Goal: Find specific page/section: Find specific page/section

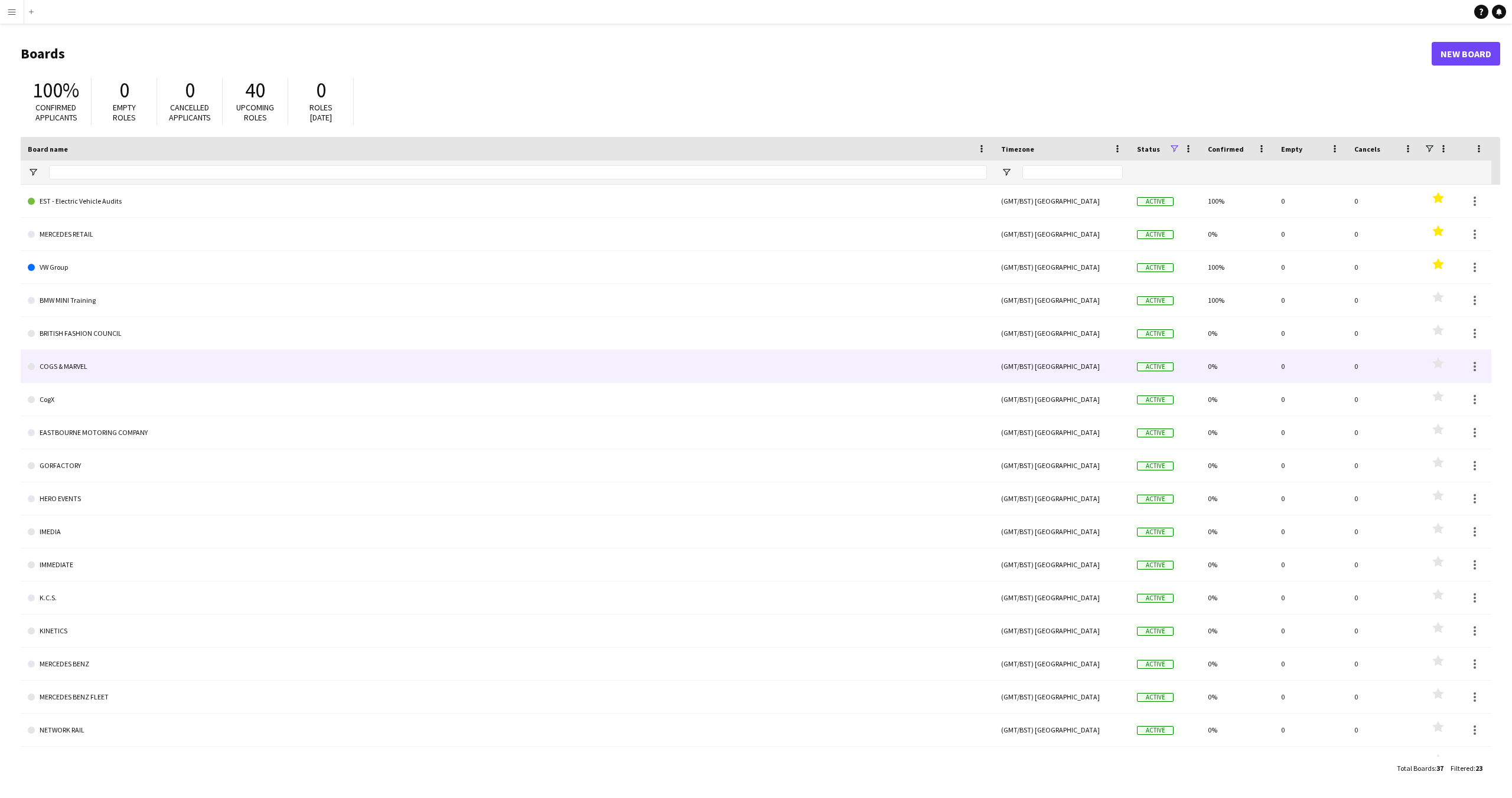
scroll to position [188, 0]
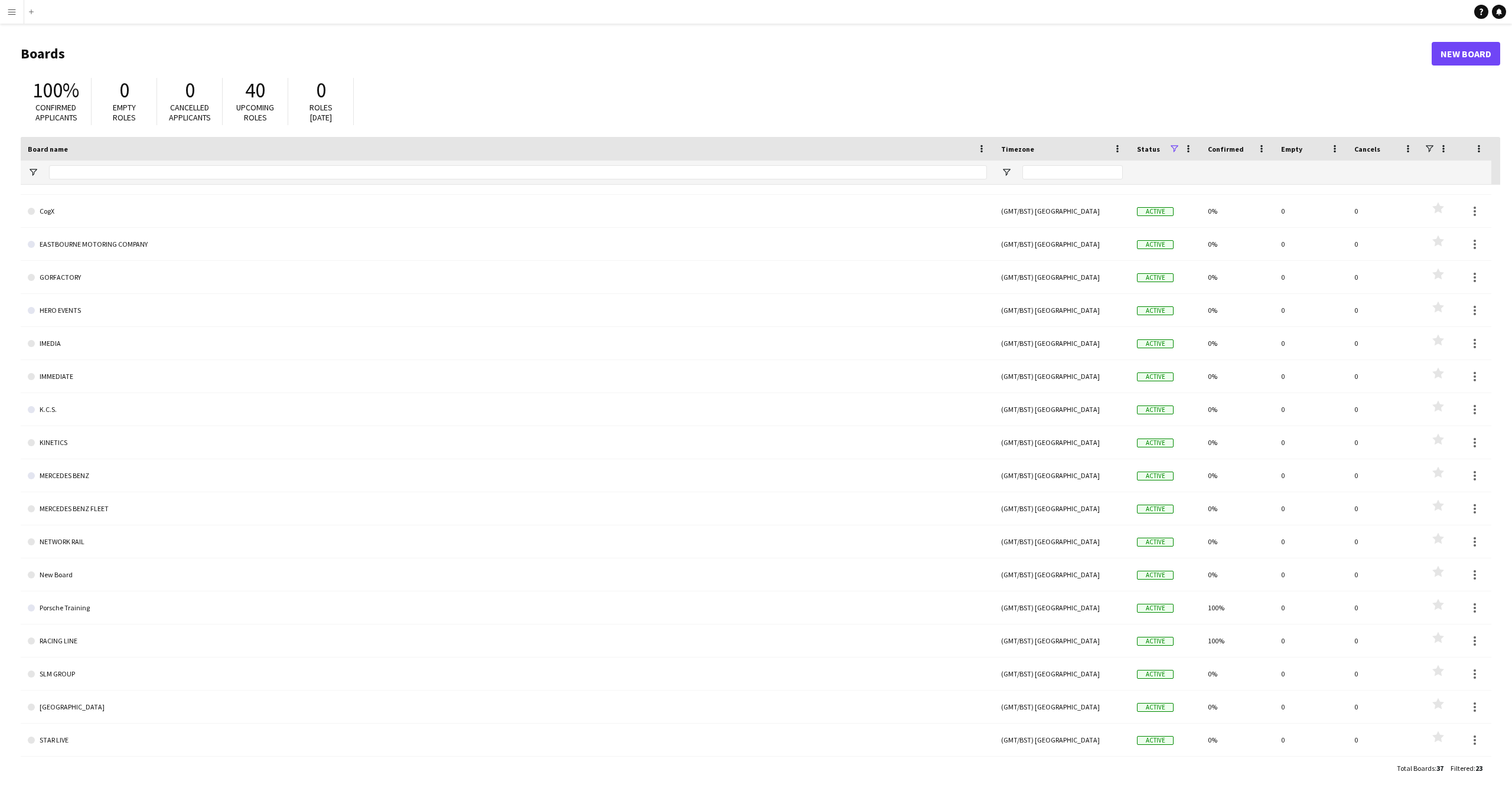
drag, startPoint x: 8, startPoint y: 10, endPoint x: 16, endPoint y: 35, distance: 26.2
click at [8, 11] on app-icon "Menu" at bounding box center [12, 12] width 10 height 10
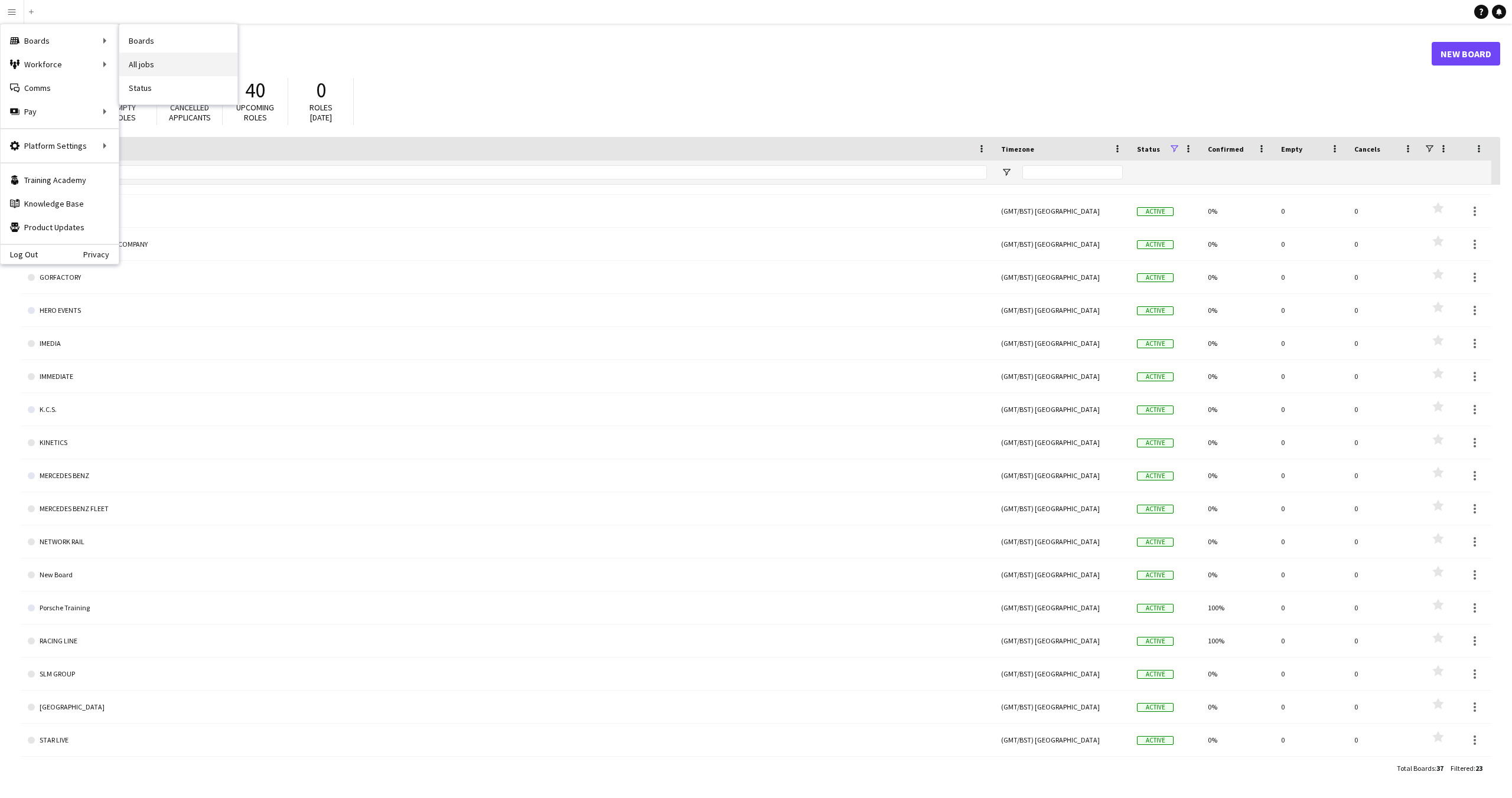
click at [151, 64] on link "All jobs" at bounding box center [178, 64] width 118 height 24
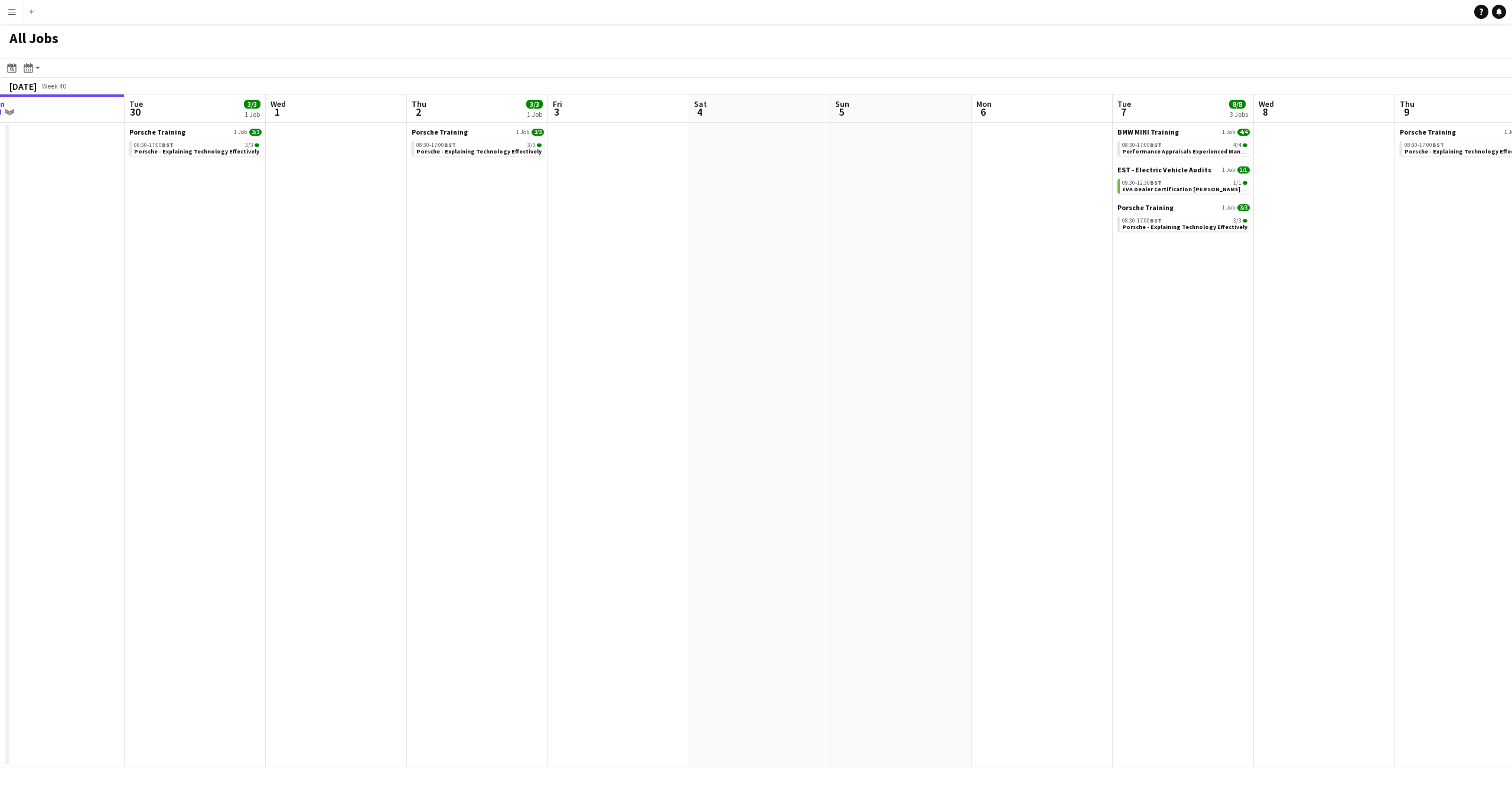
scroll to position [0, 440]
drag, startPoint x: 475, startPoint y: 116, endPoint x: 317, endPoint y: 122, distance: 158.1
click at [317, 122] on app-calendar-viewport "Fri 26 Sat 27 Sun 28 Mon 29 Tue 30 3/3 1 Job Wed 1 Thu 2 3/3 1 Job Fri 3 Sat 4 …" at bounding box center [756, 431] width 1512 height 673
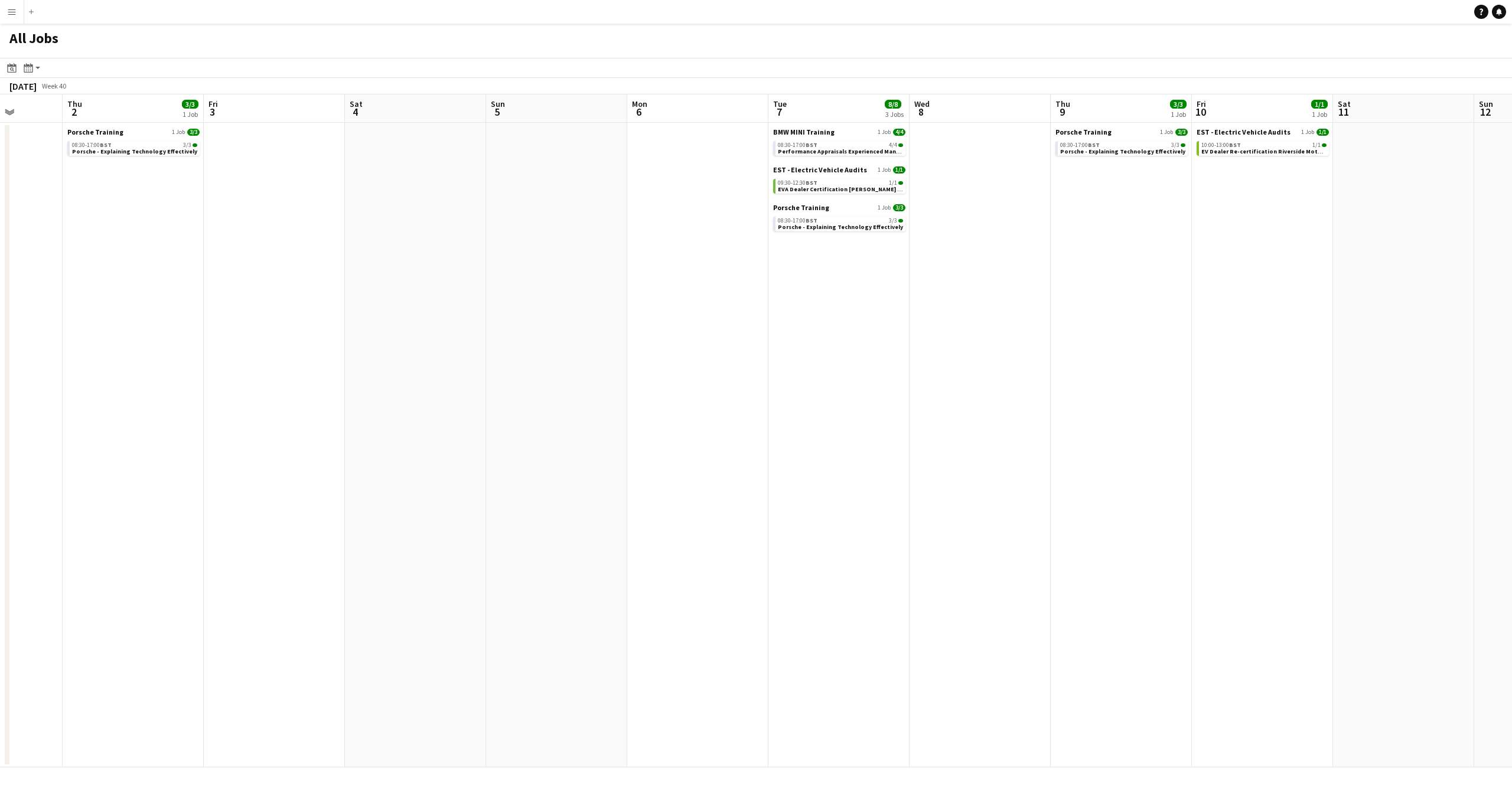
scroll to position [0, 503]
drag, startPoint x: 999, startPoint y: 103, endPoint x: 658, endPoint y: 119, distance: 341.4
click at [658, 119] on app-calendar-viewport "Sun 28 Mon 29 Tue 30 3/3 1 Job Wed 1 Thu 2 3/3 1 Job Fri 3 Sat 4 Sun 5 Mon 6 Tu…" at bounding box center [756, 431] width 1512 height 673
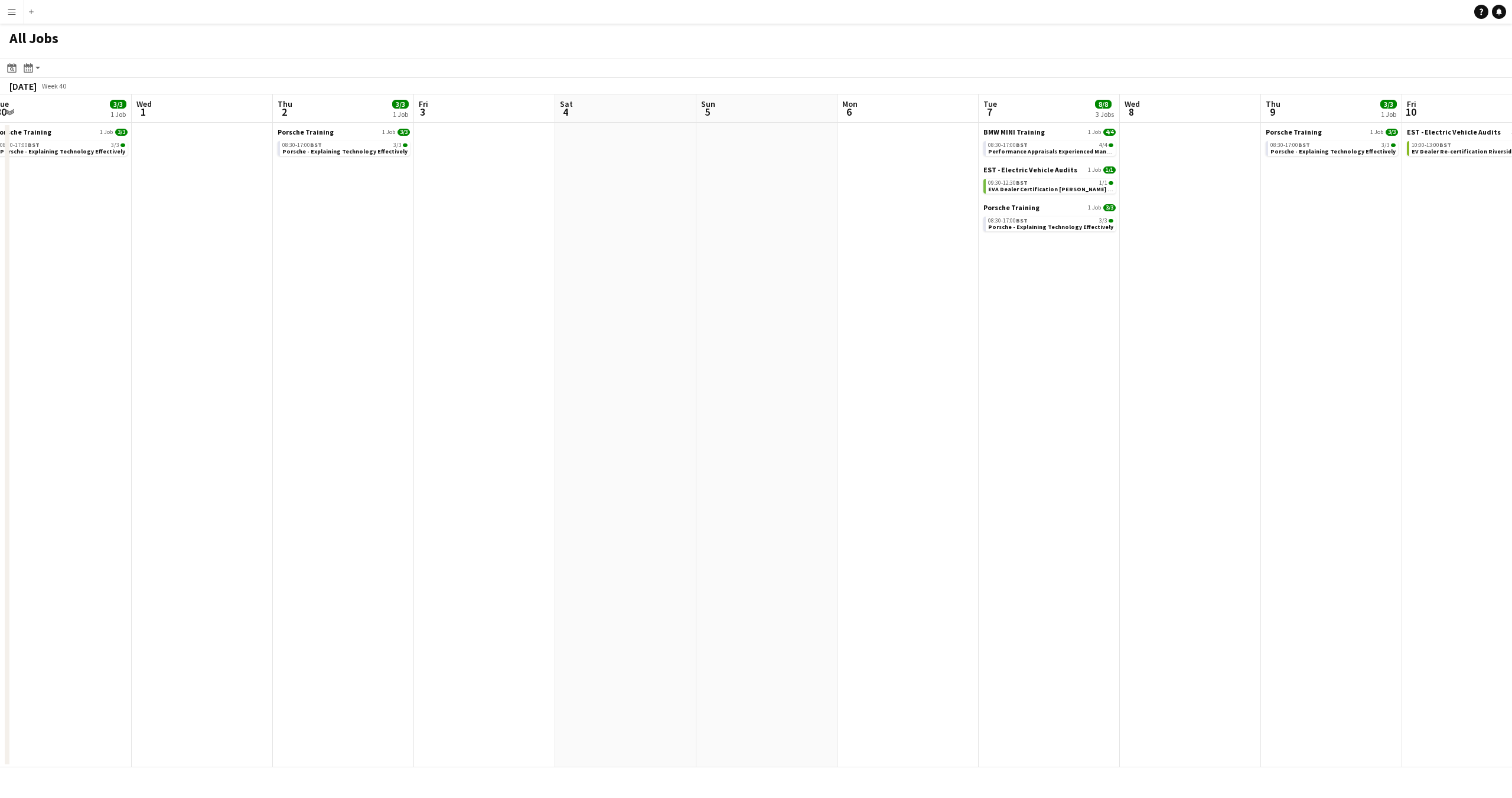
scroll to position [0, 349]
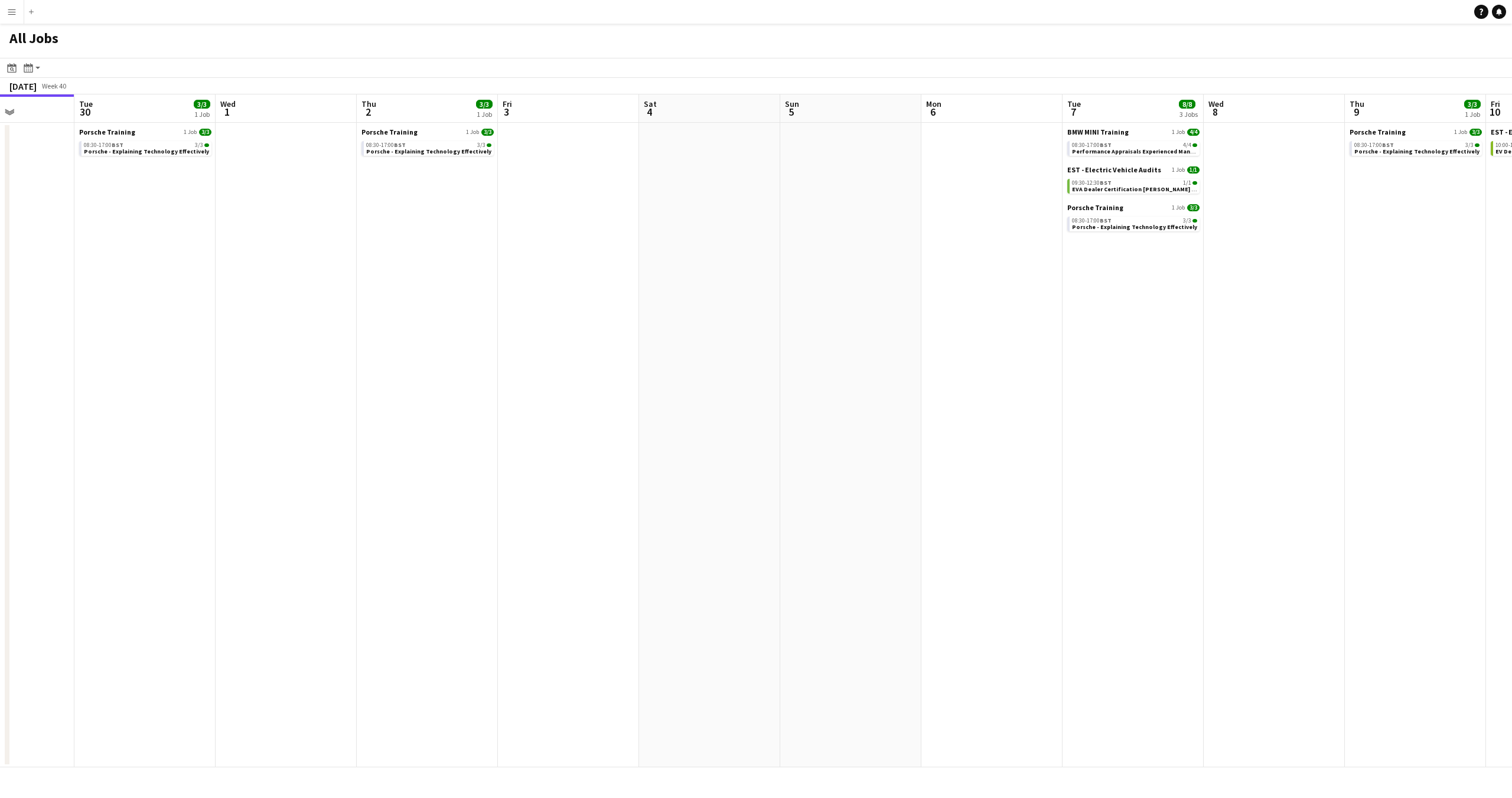
drag, startPoint x: 146, startPoint y: 108, endPoint x: 442, endPoint y: 154, distance: 299.6
click at [442, 154] on app-calendar-viewport "Sat 27 Sun 28 Mon 29 Tue 30 3/3 1 Job Wed 1 Thu 2 3/3 1 Job Fri 3 Sat 4 Sun 5 M…" at bounding box center [756, 431] width 1512 height 673
click at [176, 146] on div "08:30-17:00 BST 3/3" at bounding box center [146, 145] width 125 height 6
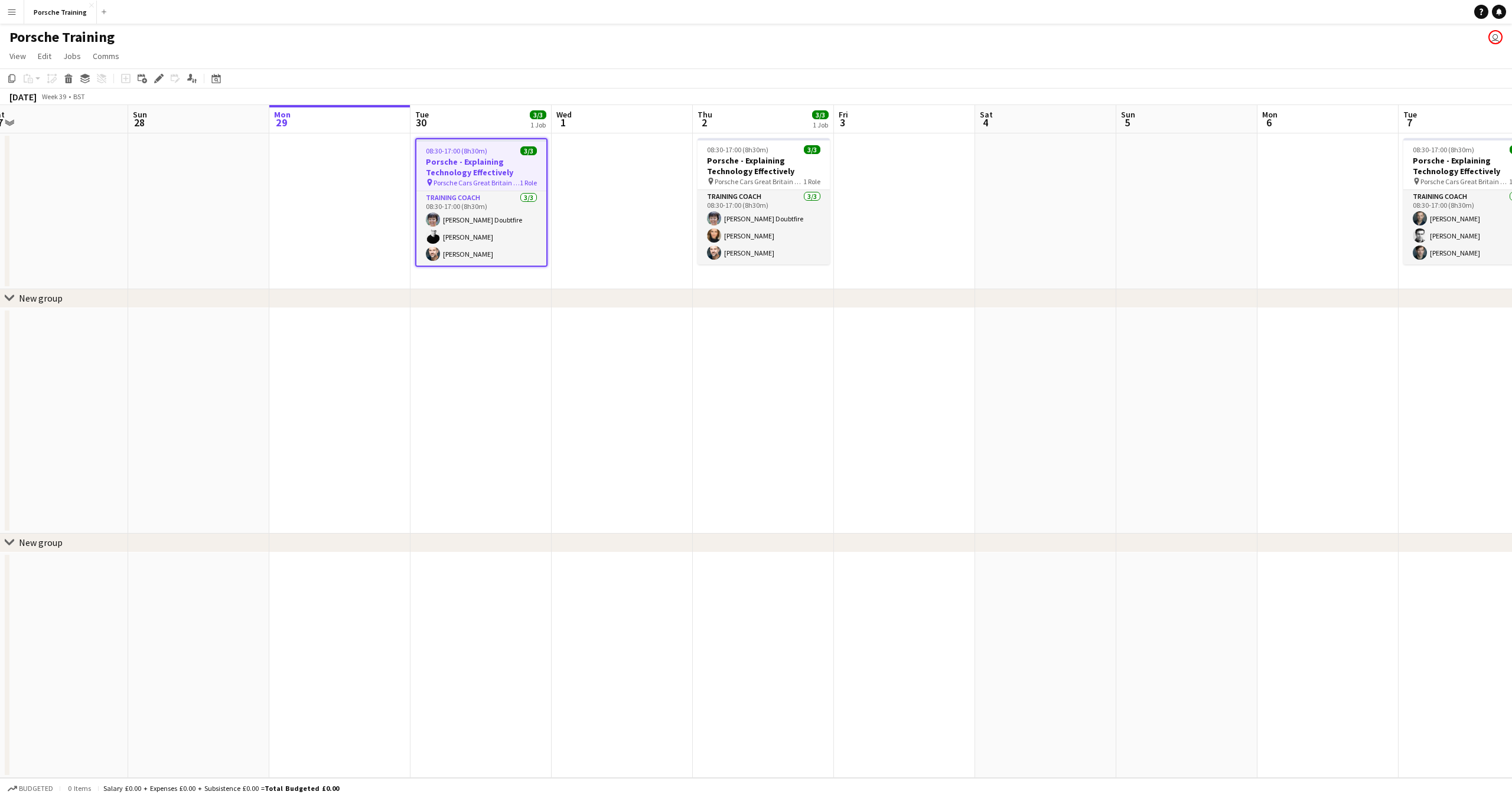
drag, startPoint x: 801, startPoint y: 123, endPoint x: 629, endPoint y: 149, distance: 174.0
click at [629, 149] on app-calendar-viewport "Wed 24 Thu 25 Fri 26 Sat 27 Sun 28 Mon 29 Tue 30 3/3 1 Job Wed 1 Thu 2 3/3 1 Jo…" at bounding box center [756, 442] width 1512 height 673
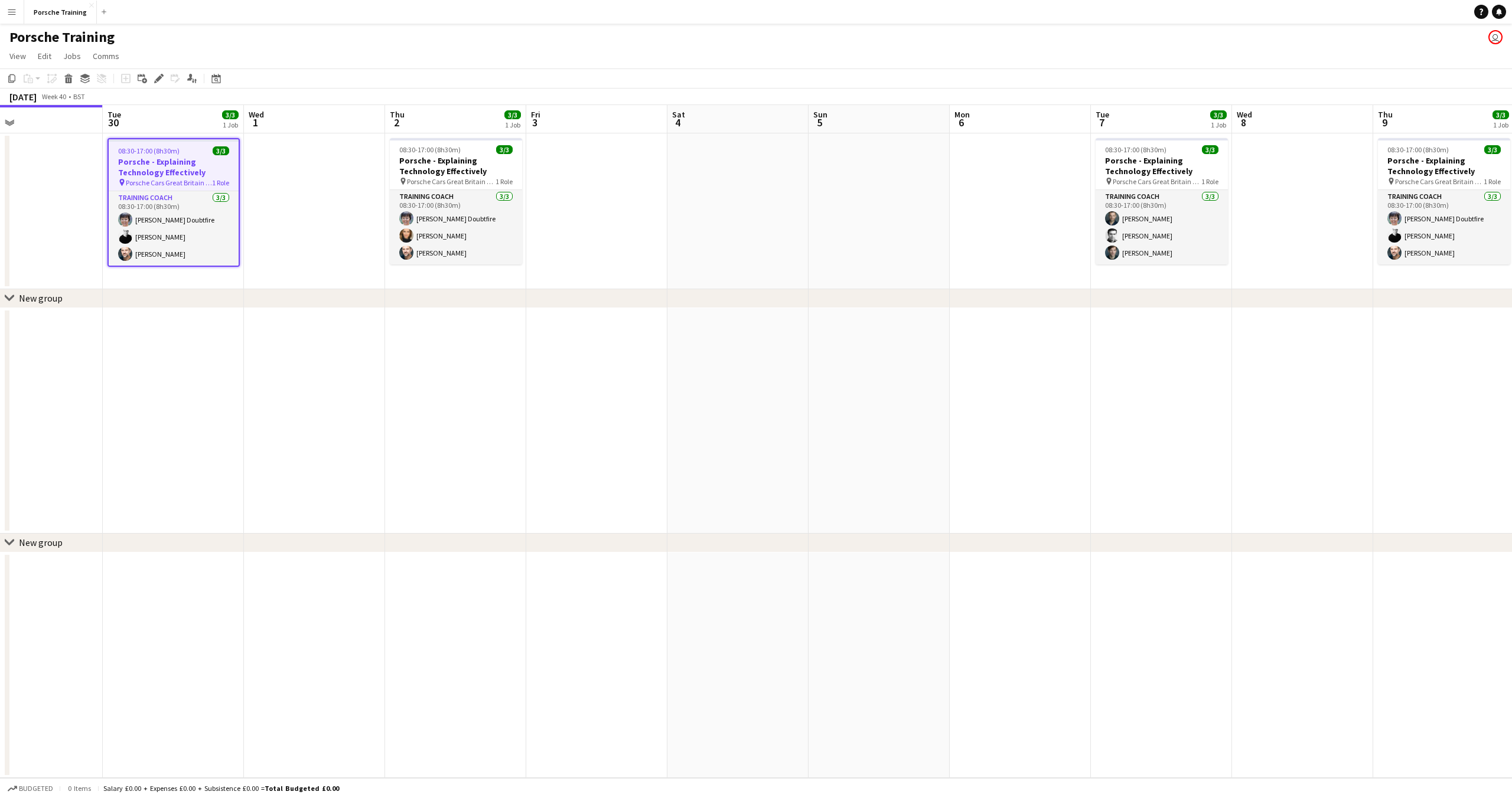
scroll to position [0, 467]
drag, startPoint x: 1027, startPoint y: 123, endPoint x: 719, endPoint y: 135, distance: 308.2
click at [719, 135] on app-calendar-viewport "Fri 26 Sat 27 Sun 28 Mon 29 Tue 30 3/3 1 Job Wed 1 Thu 2 3/3 1 Job Fri 3 Sat 4 …" at bounding box center [756, 442] width 1512 height 673
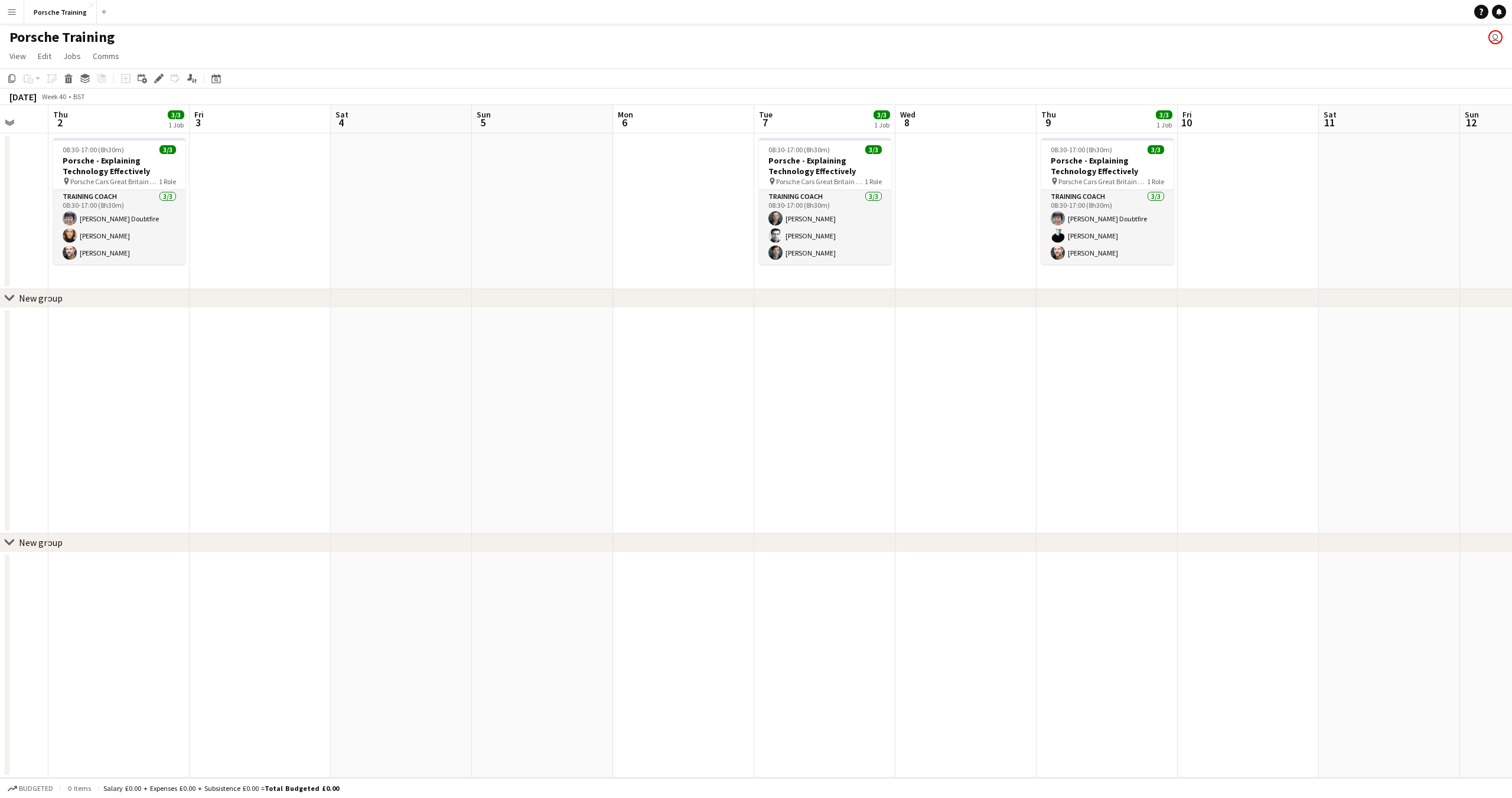
drag, startPoint x: 1081, startPoint y: 125, endPoint x: 749, endPoint y: 137, distance: 332.2
click at [749, 137] on app-calendar-viewport "Mon 29 Tue 30 3/3 1 Job Wed 1 Thu 2 3/3 1 Job Fri 3 Sat 4 Sun 5 Mon 6 Tue 7 3/3…" at bounding box center [756, 442] width 1512 height 673
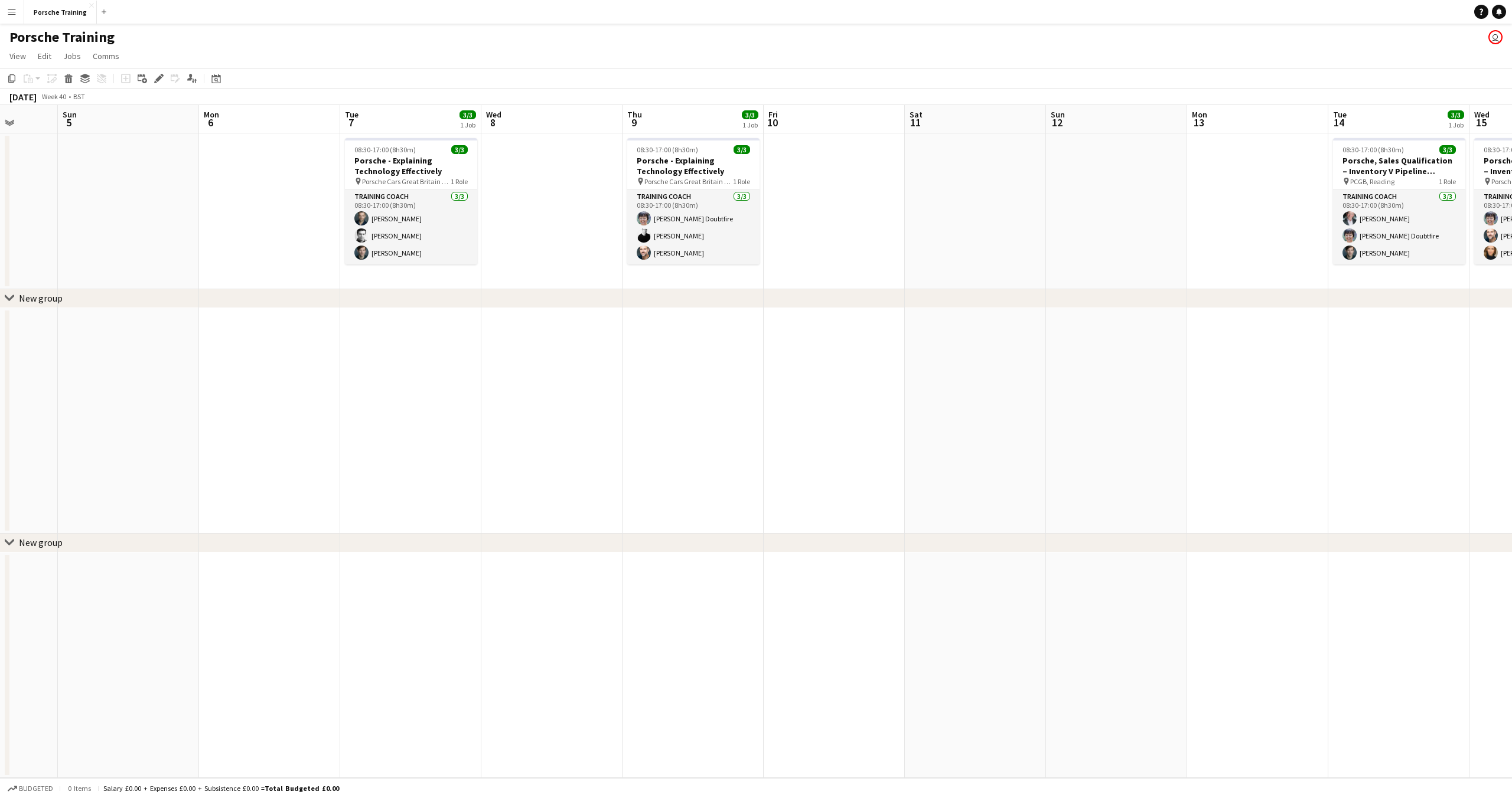
drag, startPoint x: 1323, startPoint y: 125, endPoint x: 1200, endPoint y: 135, distance: 123.4
click at [909, 141] on app-calendar-viewport "Wed 1 Thu 2 3/3 1 Job Fri 3 Sat 4 Sun 5 Mon 6 Tue 7 3/3 1 Job Wed 8 Thu 9 3/3 1…" at bounding box center [756, 442] width 1512 height 673
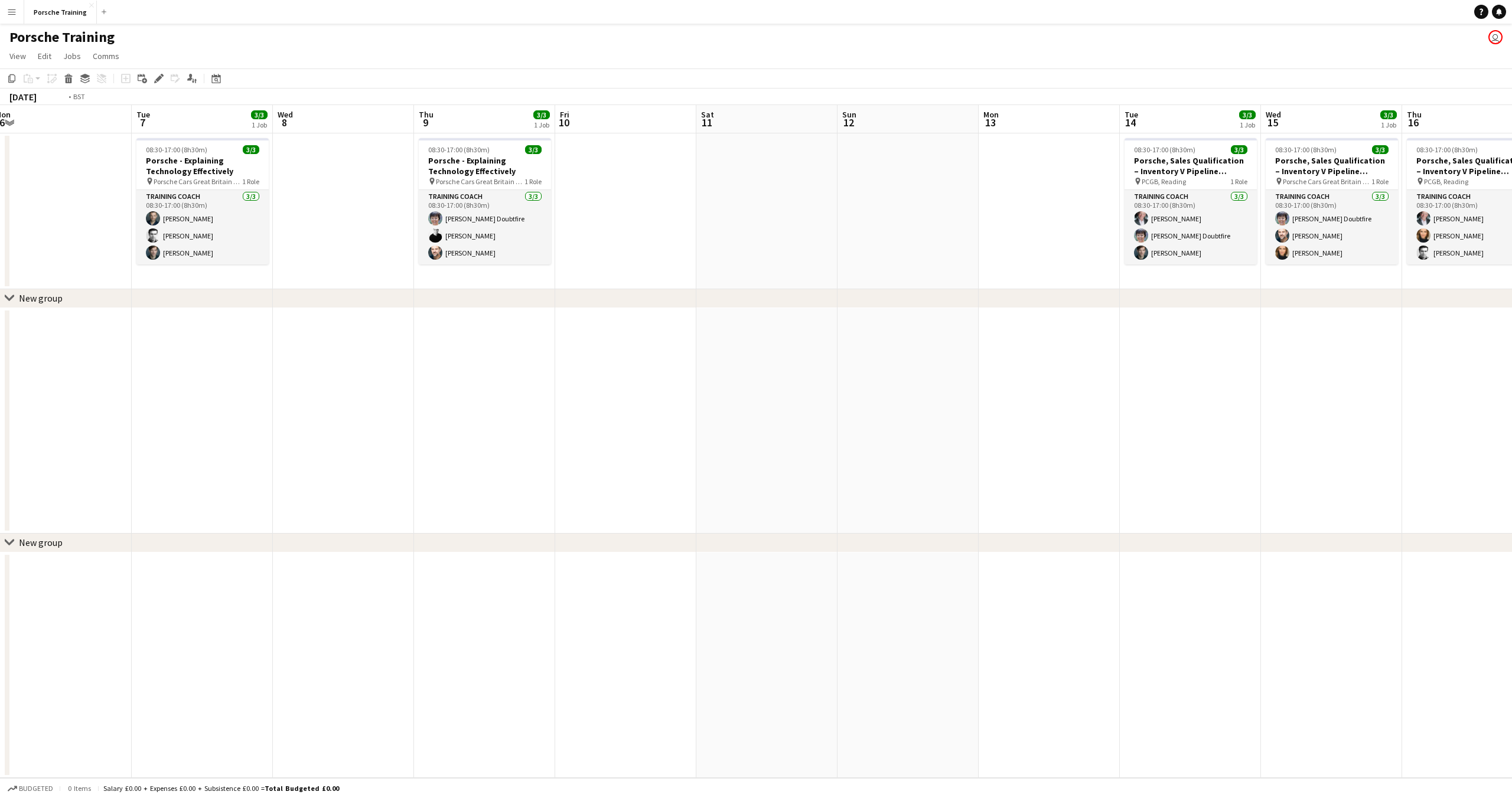
drag, startPoint x: 1296, startPoint y: 131, endPoint x: 1511, endPoint y: 175, distance: 219.5
click at [1511, 175] on app-calendar-viewport "Sat 4 Sun 5 Mon 6 Tue 7 3/3 1 Job Wed 8 Thu 9 3/3 1 Job Fri 10 Sat 11 Sun 12 Mo…" at bounding box center [756, 442] width 1512 height 673
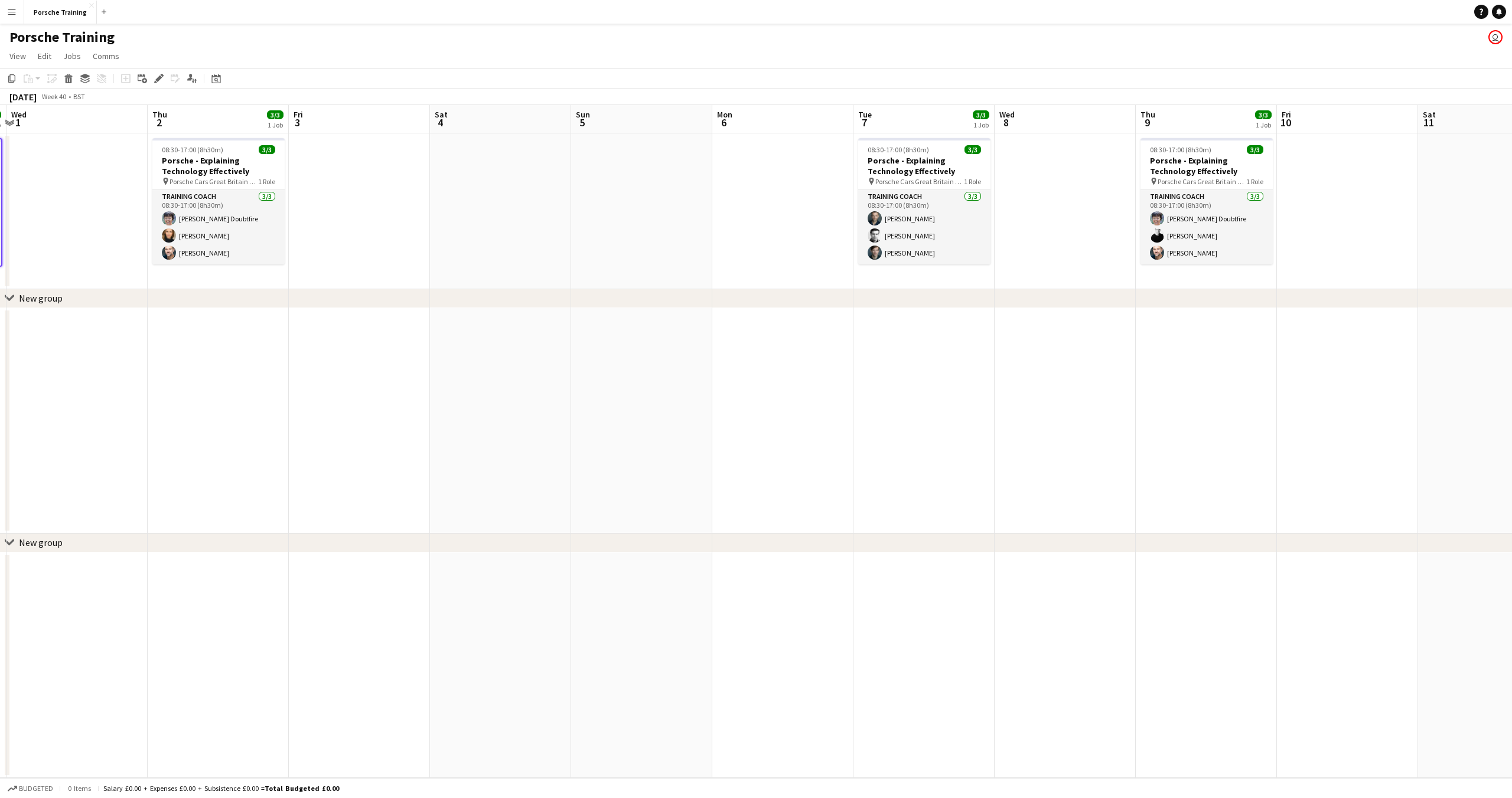
scroll to position [0, 276]
drag, startPoint x: 658, startPoint y: 128, endPoint x: 956, endPoint y: 148, distance: 298.7
click at [956, 148] on app-calendar-viewport "Mon 29 Tue 30 3/3 1 Job Wed 1 Thu 2 3/3 1 Job Fri 3 Sat 4 Sun 5 Mon 6 Tue 7 3/3…" at bounding box center [756, 442] width 1512 height 673
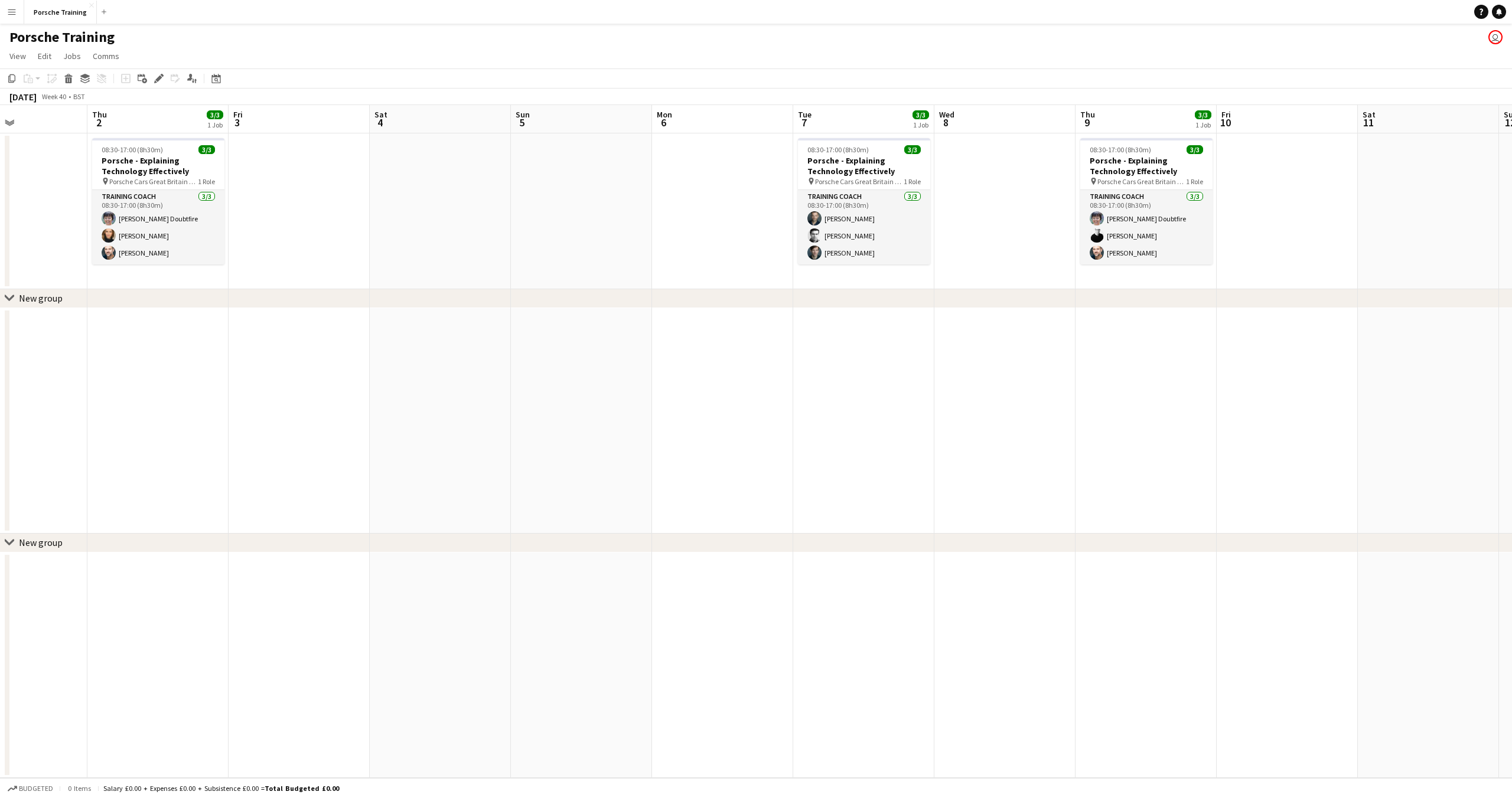
scroll to position [0, 424]
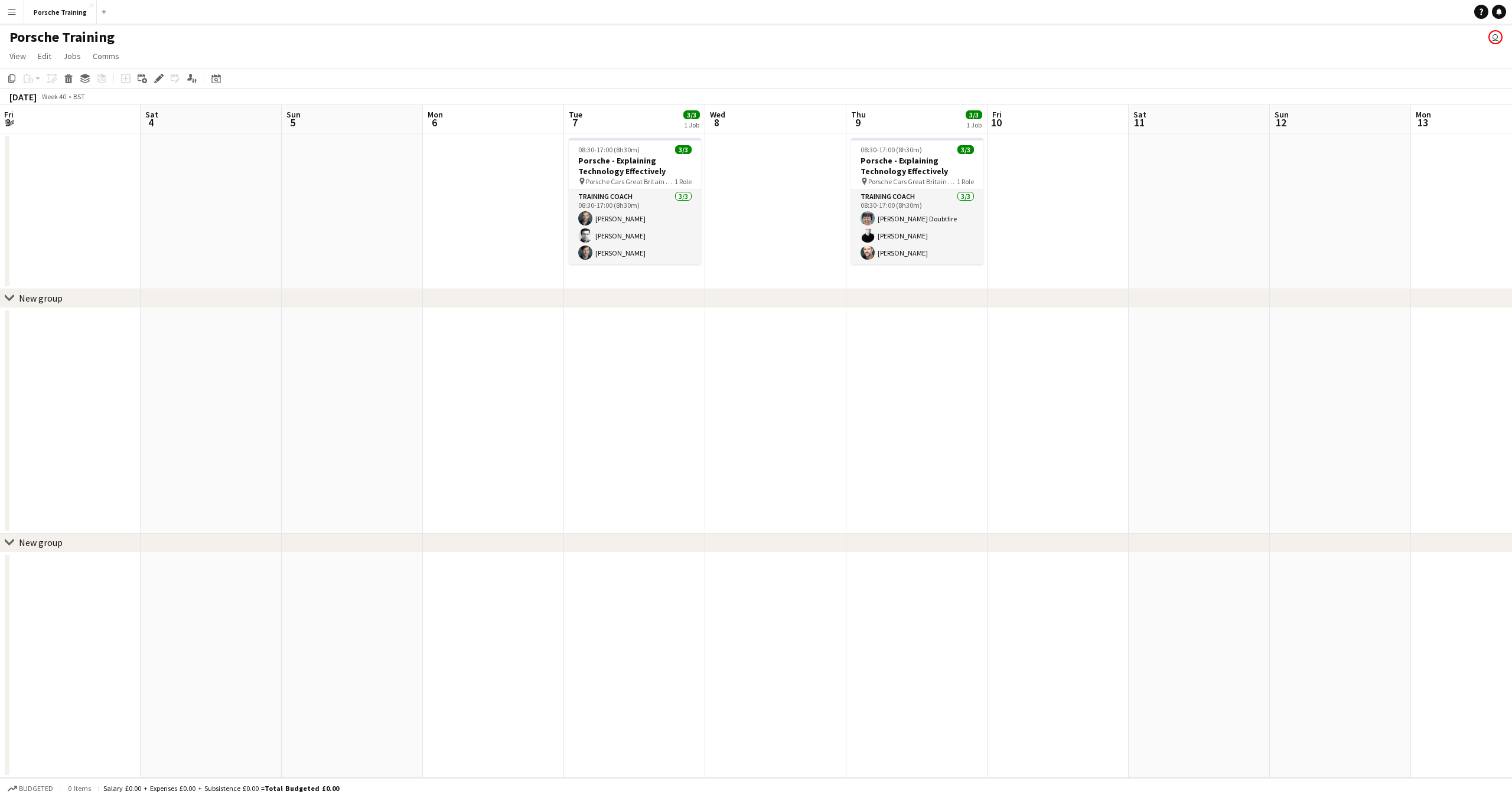
drag, startPoint x: 1086, startPoint y: 123, endPoint x: 797, endPoint y: 153, distance: 290.6
click at [797, 153] on app-calendar-viewport "Tue 30 3/3 1 Job Wed 1 Thu 2 3/3 1 Job Fri 3 Sat 4 Sun 5 Mon 6 Tue 7 3/3 1 Job …" at bounding box center [756, 442] width 1512 height 673
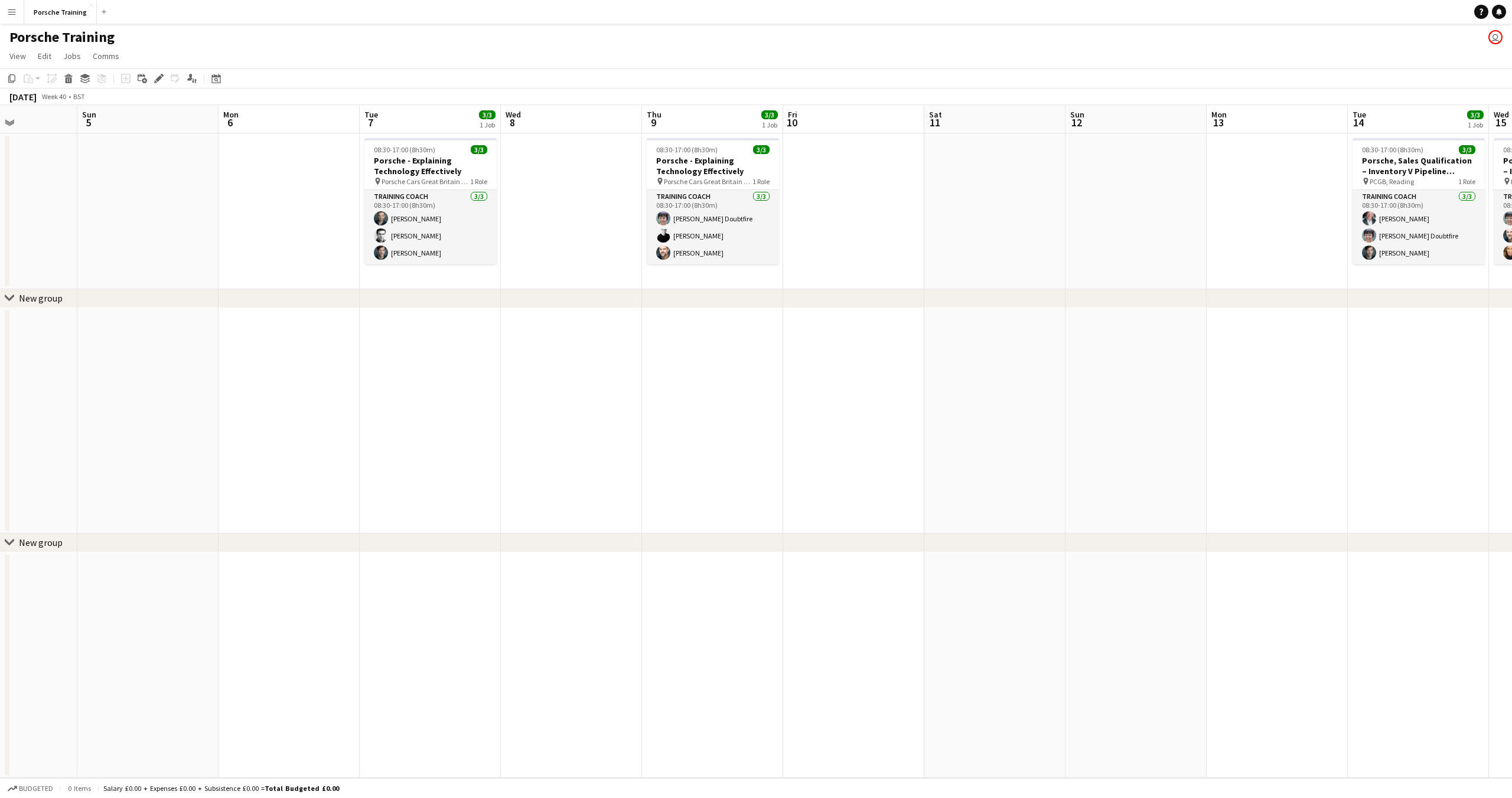
drag, startPoint x: 1093, startPoint y: 125, endPoint x: 888, endPoint y: 154, distance: 207.0
click at [888, 154] on app-calendar-viewport "Wed 1 Thu 2 3/3 1 Job Fri 3 Sat 4 Sun 5 Mon 6 Tue 7 3/3 1 Job Wed 8 Thu 9 3/3 1…" at bounding box center [756, 442] width 1512 height 673
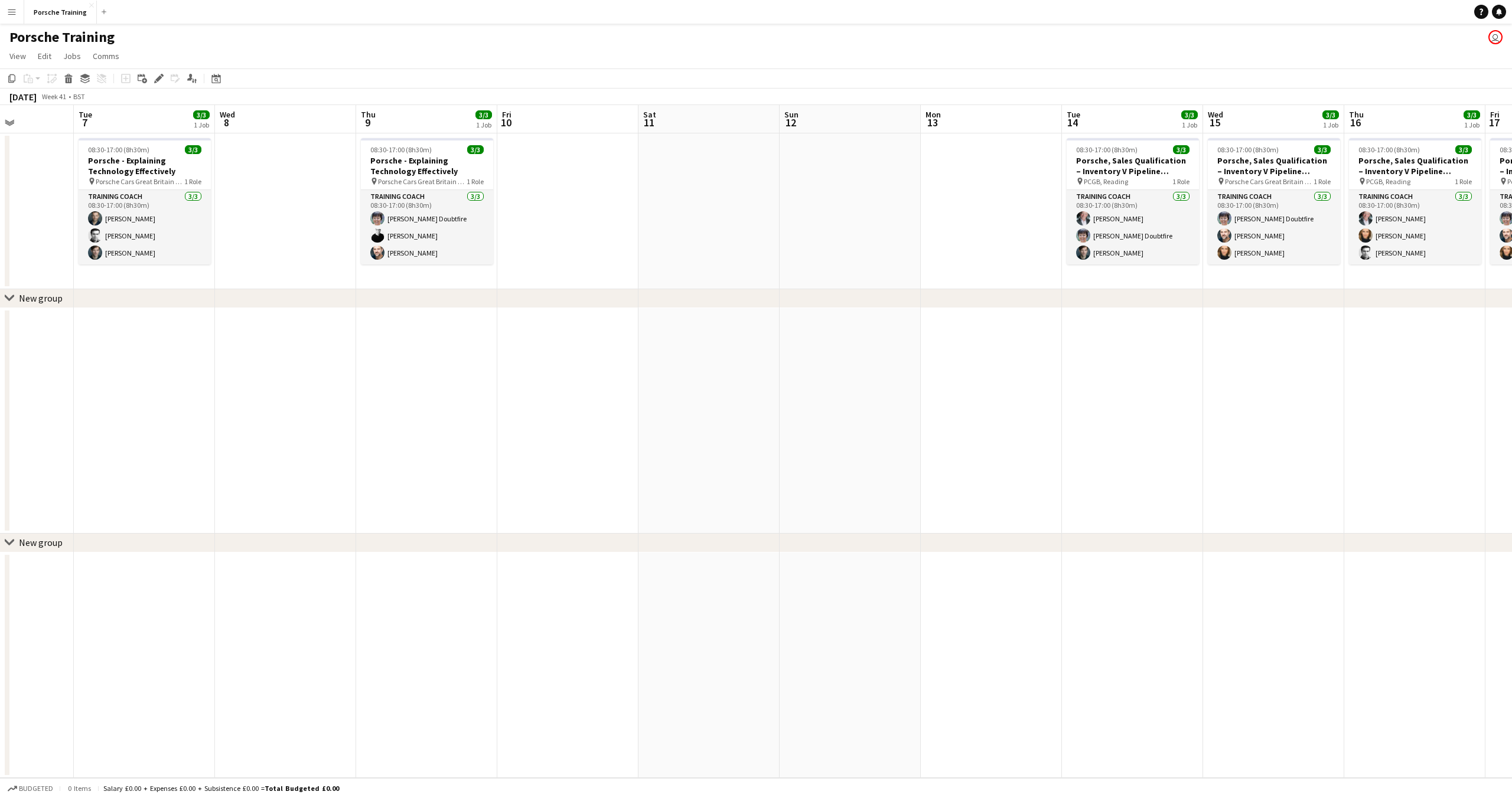
scroll to position [0, 491]
drag, startPoint x: 1148, startPoint y: 123, endPoint x: 868, endPoint y: 154, distance: 281.7
click at [868, 154] on app-calendar-viewport "Fri 3 Sat 4 Sun 5 Mon 6 Tue 7 3/3 1 Job Wed 8 Thu 9 3/3 1 Job Fri 10 Sat 11 Sun…" at bounding box center [756, 442] width 1512 height 673
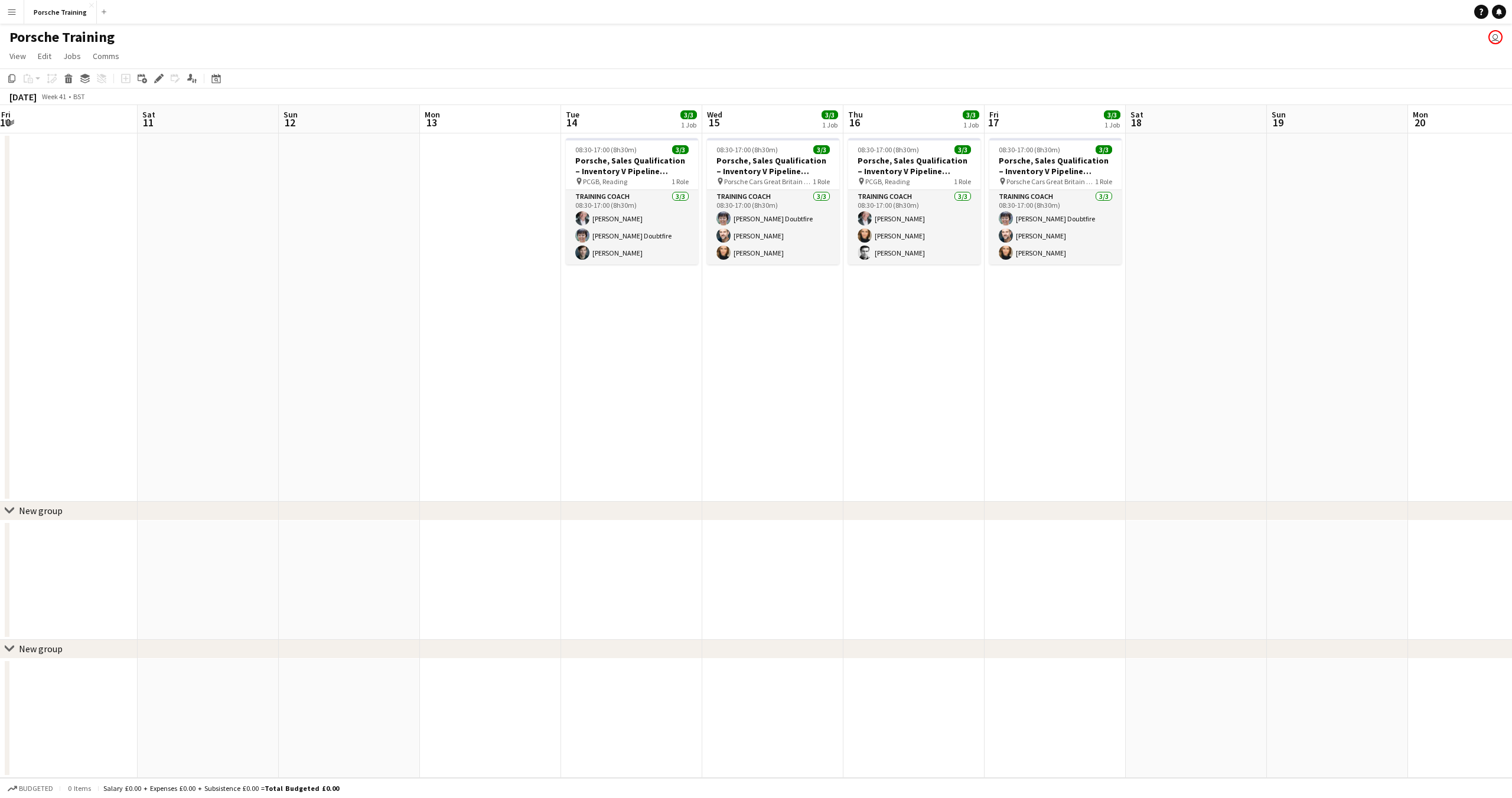
scroll to position [0, 435]
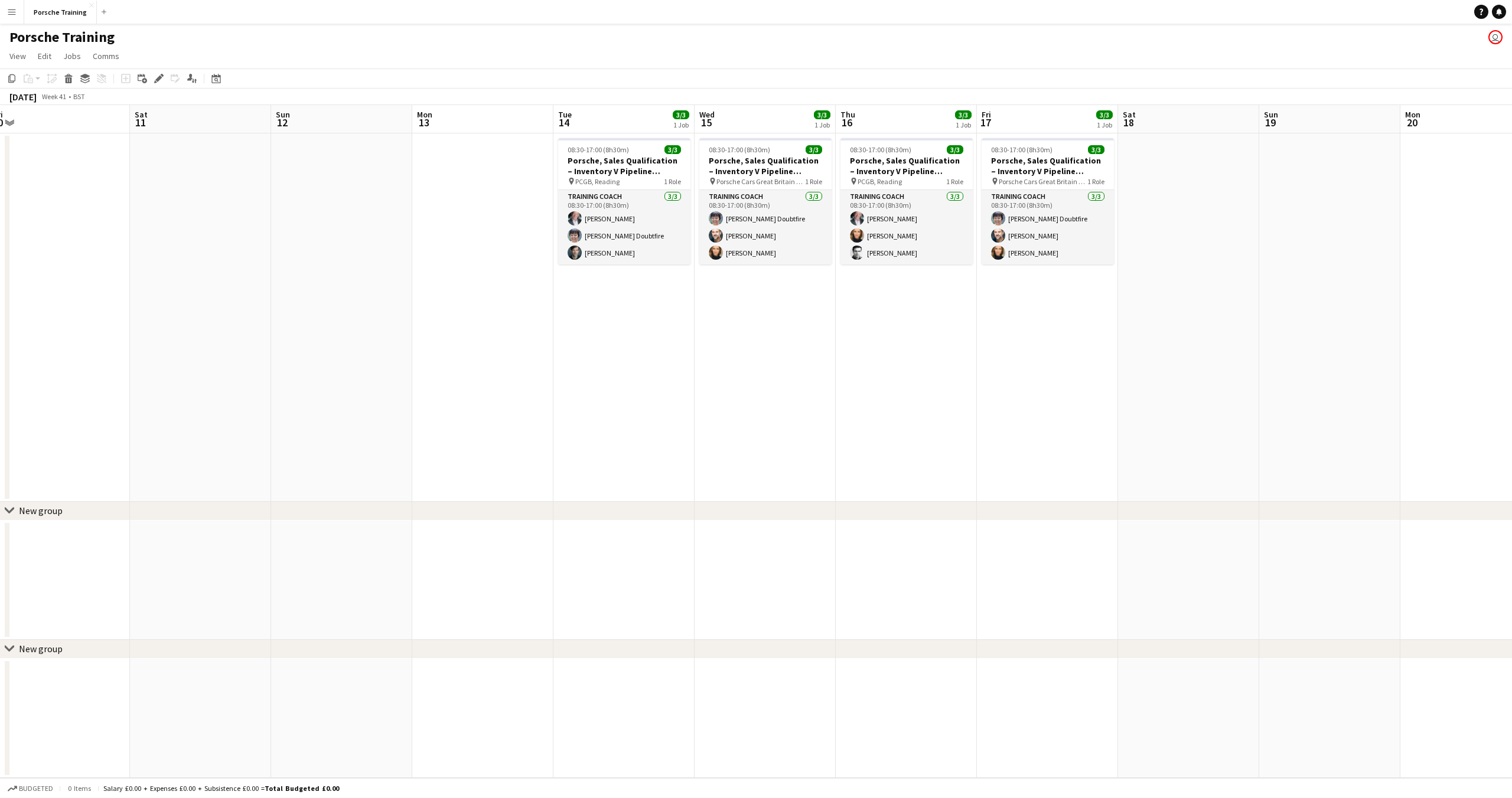
drag, startPoint x: 1004, startPoint y: 123, endPoint x: 495, endPoint y: 127, distance: 509.0
click at [495, 127] on app-calendar-viewport "Tue 7 3/3 1 Job Wed 8 Thu 9 3/3 1 Job Fri 10 Sat 11 Sun 12 Mon 13 Tue 14 3/3 1 …" at bounding box center [756, 442] width 1512 height 673
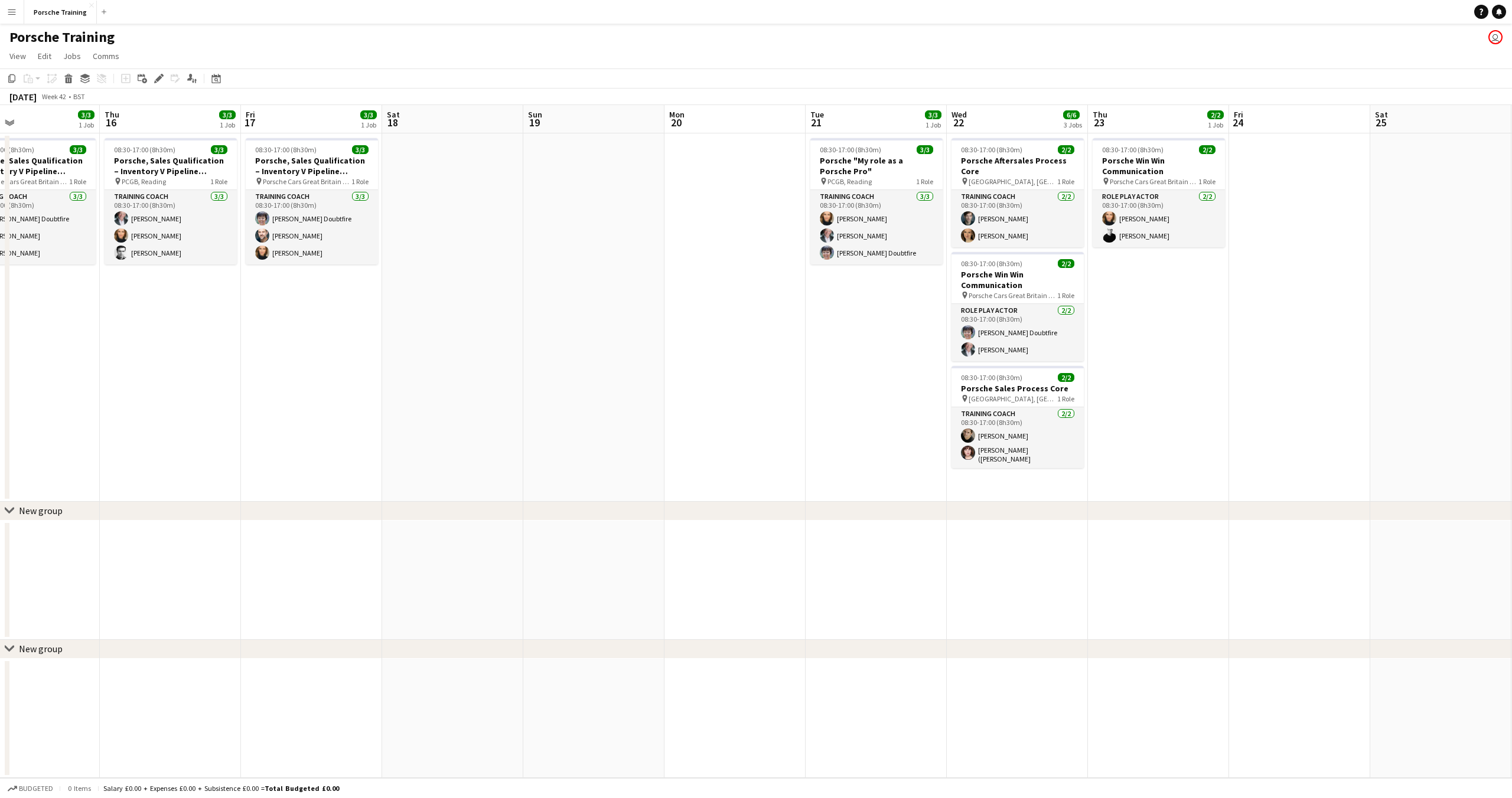
scroll to position [0, 467]
drag, startPoint x: 1179, startPoint y: 126, endPoint x: 466, endPoint y: 150, distance: 713.4
click at [466, 150] on app-calendar-viewport "Sun 12 Mon 13 Tue 14 3/3 1 Job Wed 15 3/3 1 Job Thu 16 3/3 1 Job Fri 17 3/3 1 J…" at bounding box center [756, 442] width 1512 height 673
